Goal: Transaction & Acquisition: Book appointment/travel/reservation

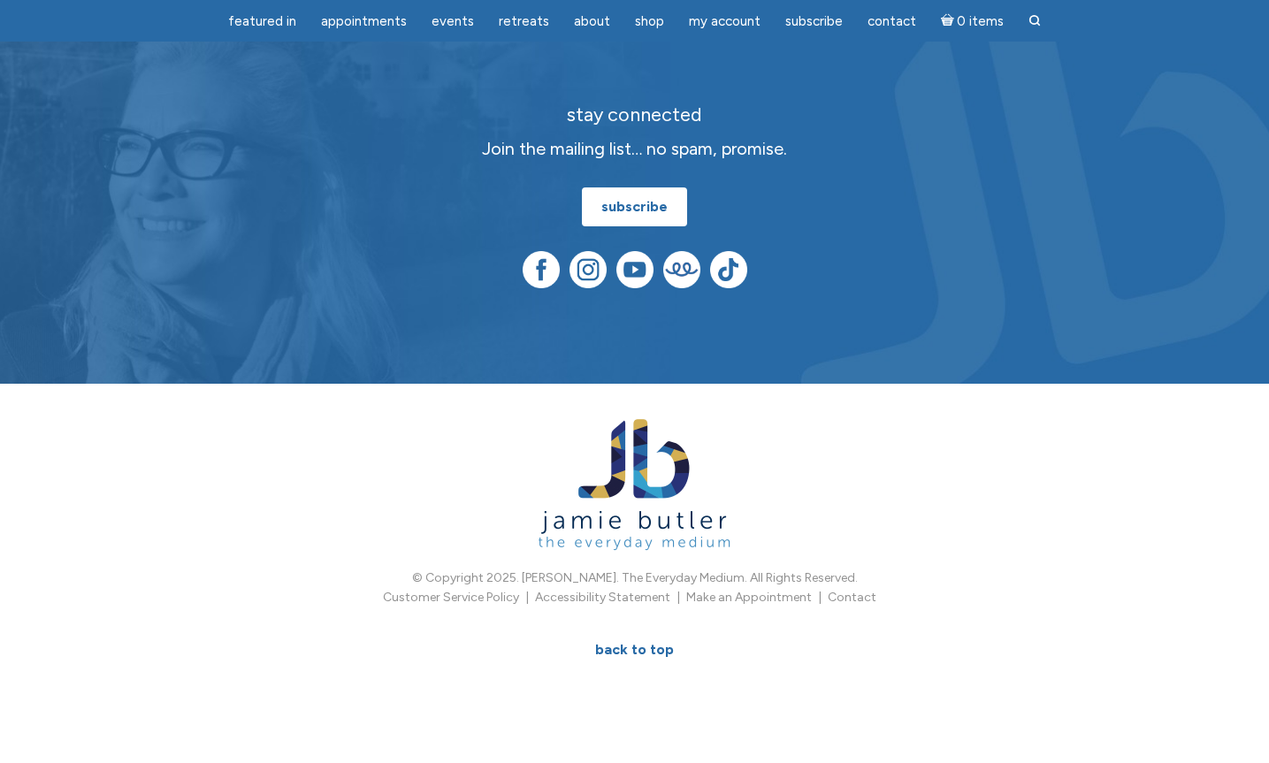
scroll to position [1252, 0]
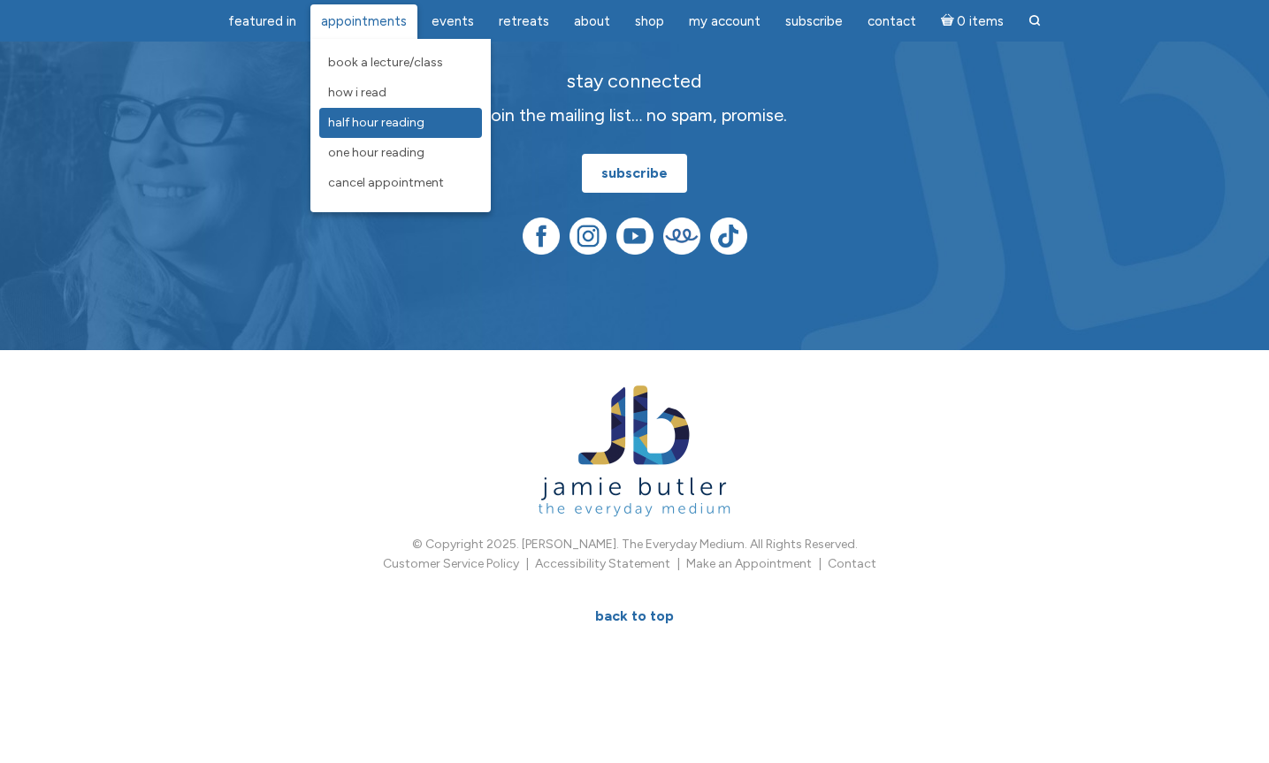
click at [382, 129] on span "Half Hour Reading" at bounding box center [376, 122] width 96 height 15
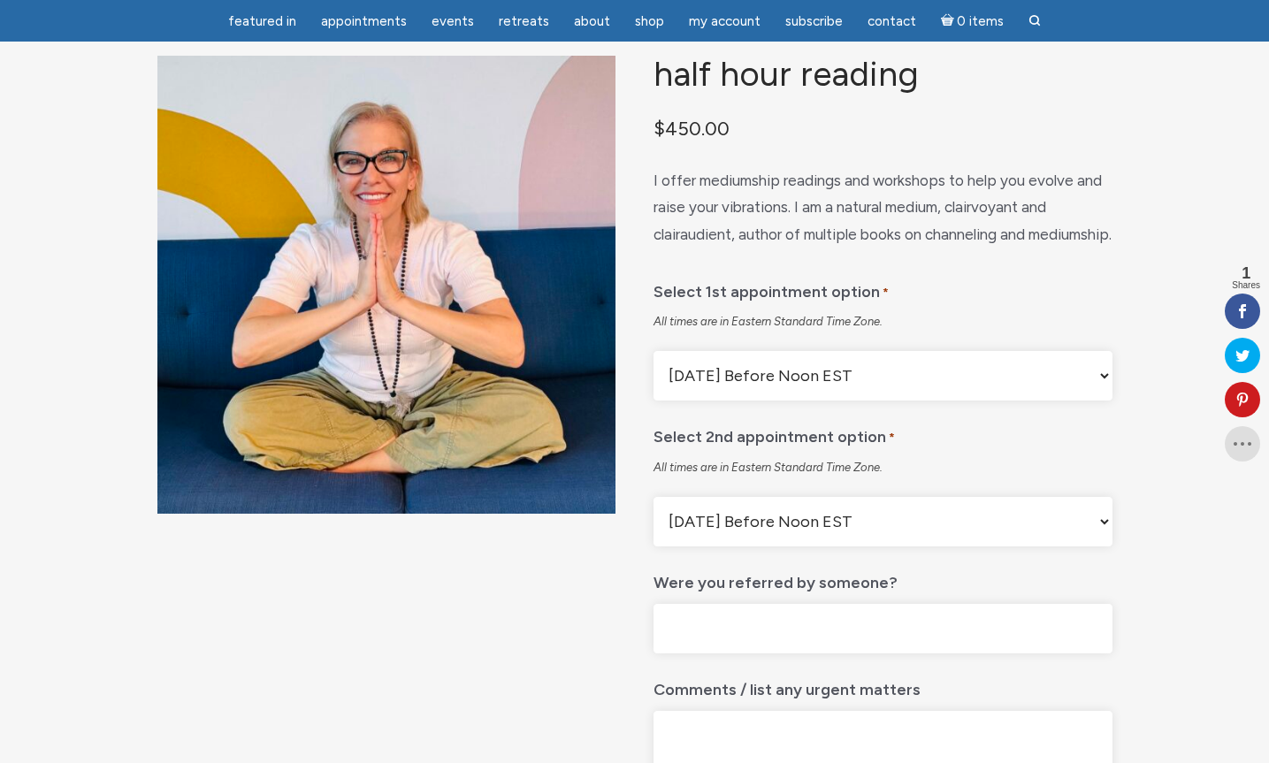
scroll to position [118, 0]
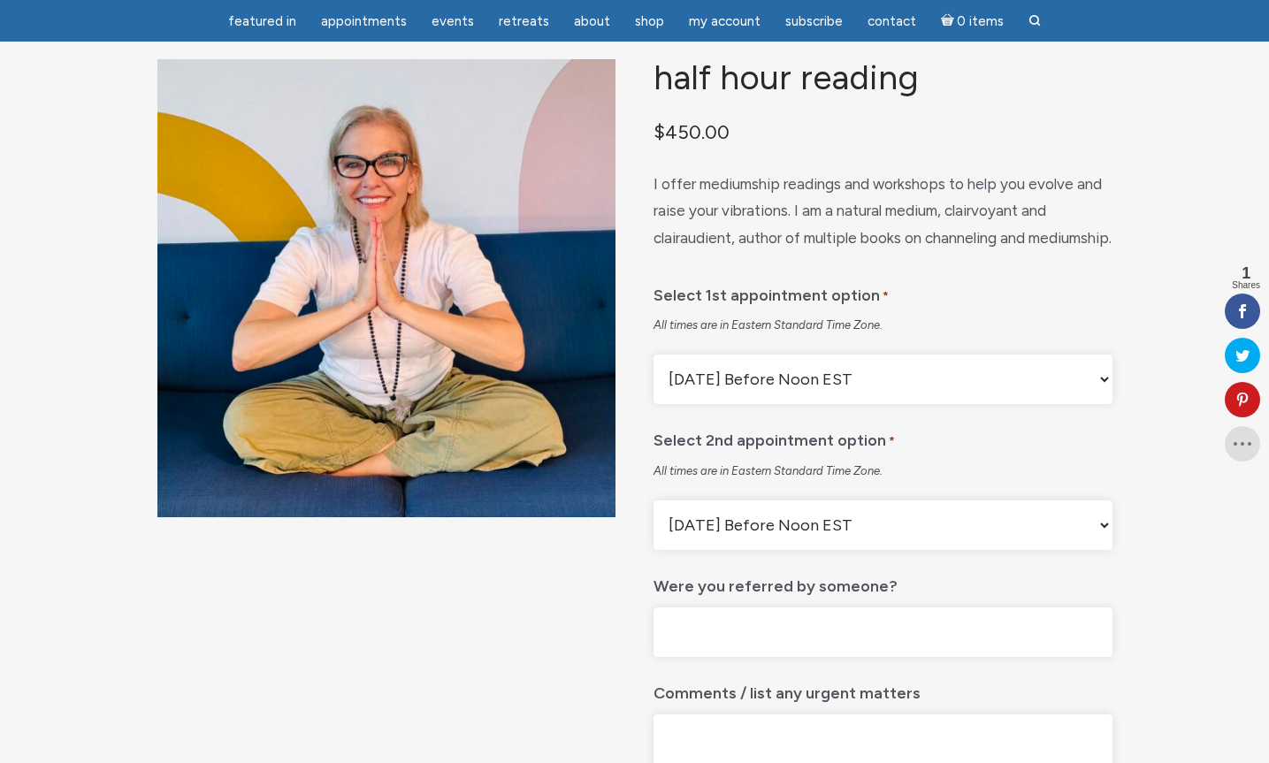
click at [728, 404] on select "[DATE] Before Noon EST [DATE] After Noon EST First Available Appointment" at bounding box center [883, 380] width 458 height 50
